Goal: Find specific page/section

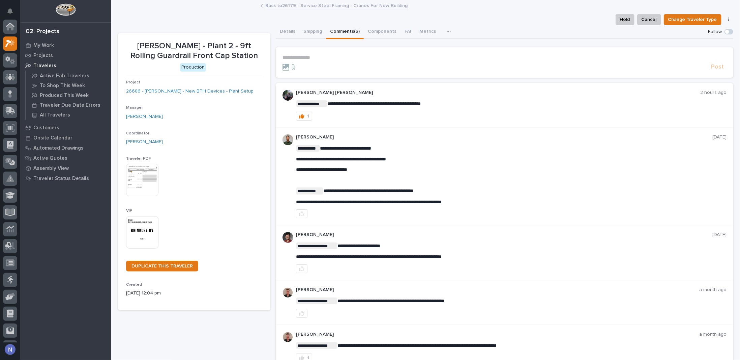
scroll to position [17, 0]
click at [47, 48] on p "My Work" at bounding box center [43, 45] width 21 height 6
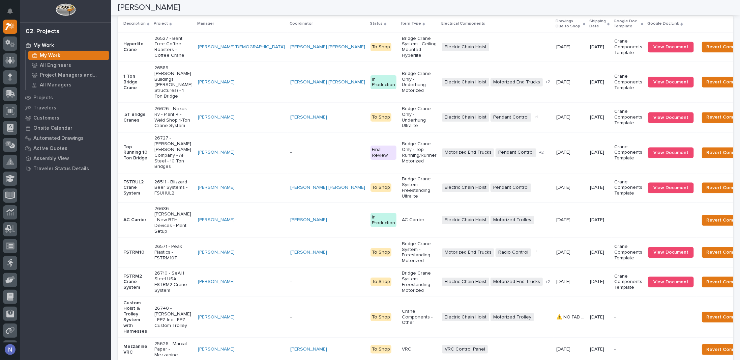
scroll to position [967, 0]
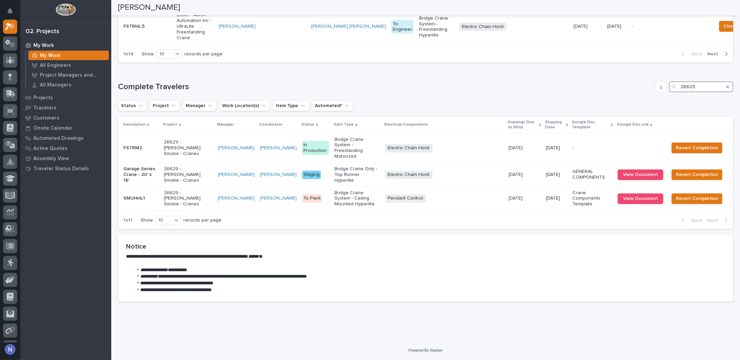
scroll to position [963, 0]
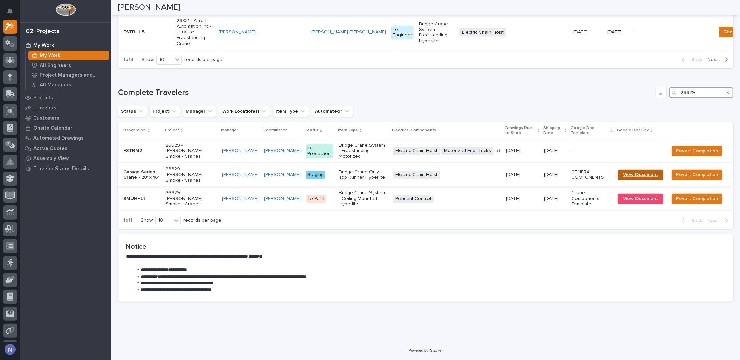
type input "26629"
click at [631, 177] on span "View Document" at bounding box center [640, 174] width 35 height 5
click at [642, 198] on link "View Document" at bounding box center [641, 198] width 46 height 11
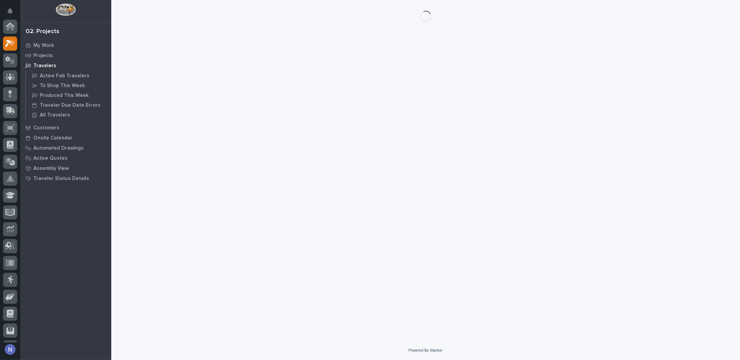
scroll to position [17, 0]
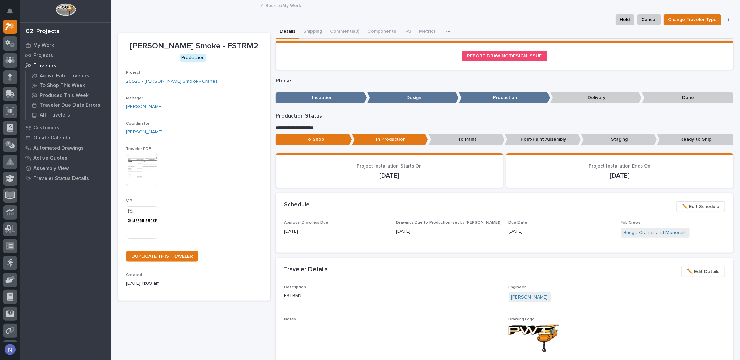
click at [188, 81] on link "26629 - [PERSON_NAME] Smoke - Cranes" at bounding box center [172, 81] width 92 height 7
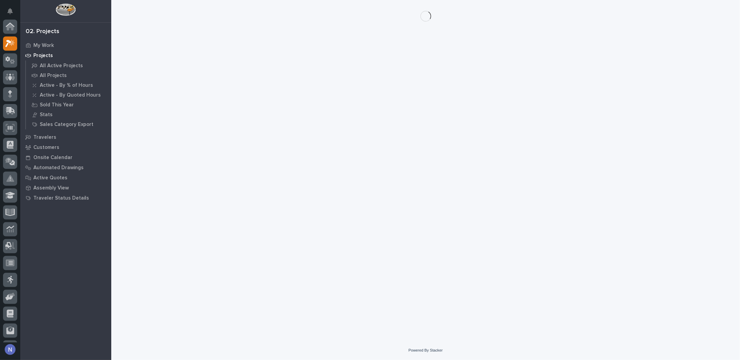
scroll to position [17, 0]
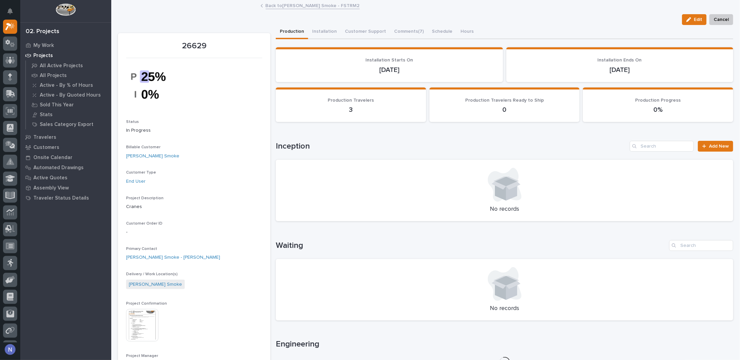
click at [149, 312] on img at bounding box center [142, 325] width 32 height 32
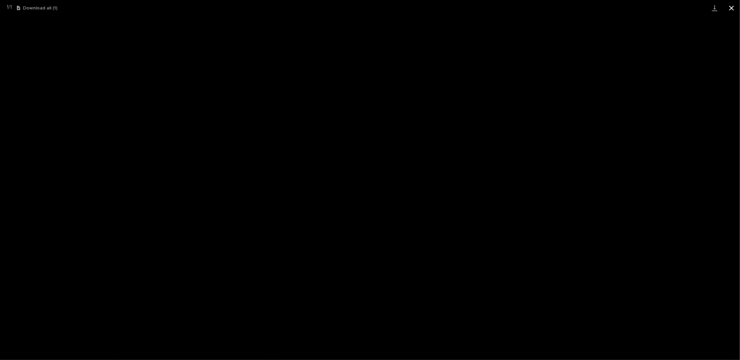
click at [735, 9] on button "Close gallery" at bounding box center [731, 8] width 17 height 16
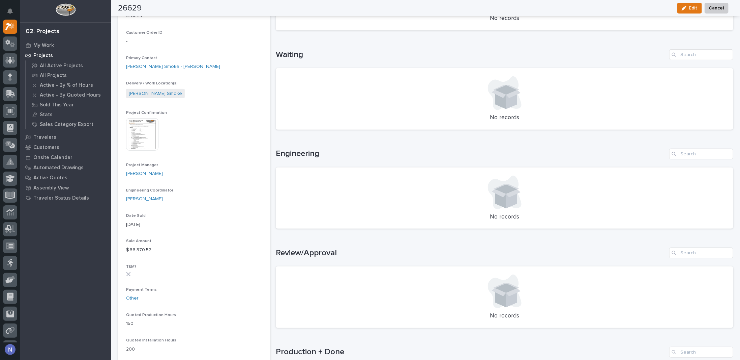
scroll to position [157, 0]
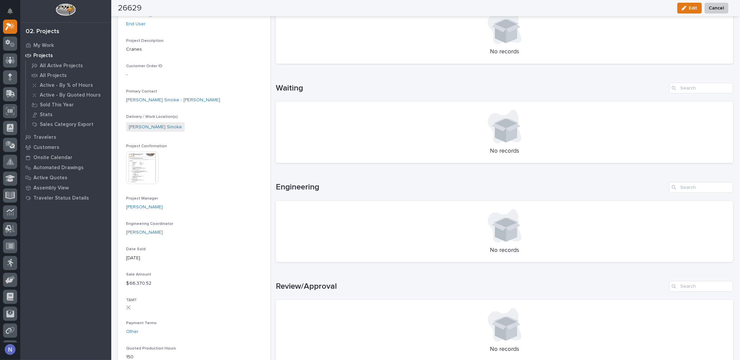
click at [146, 165] on img at bounding box center [142, 167] width 32 height 32
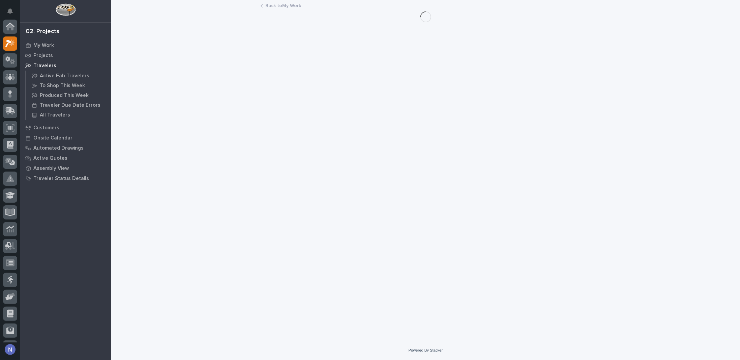
scroll to position [17, 0]
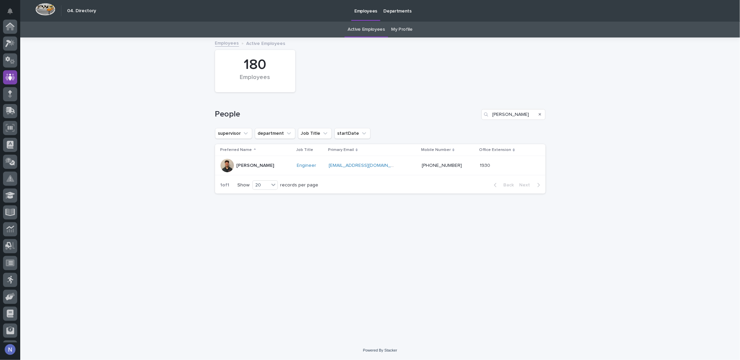
scroll to position [49, 0]
